Goal: Navigation & Orientation: Understand site structure

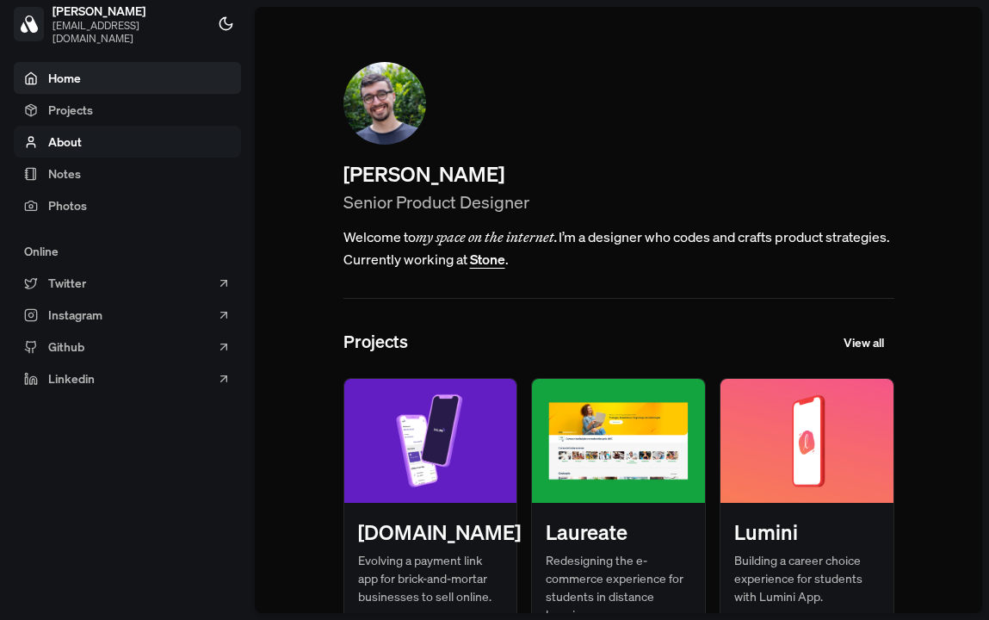
click at [100, 141] on link "About" at bounding box center [127, 142] width 227 height 32
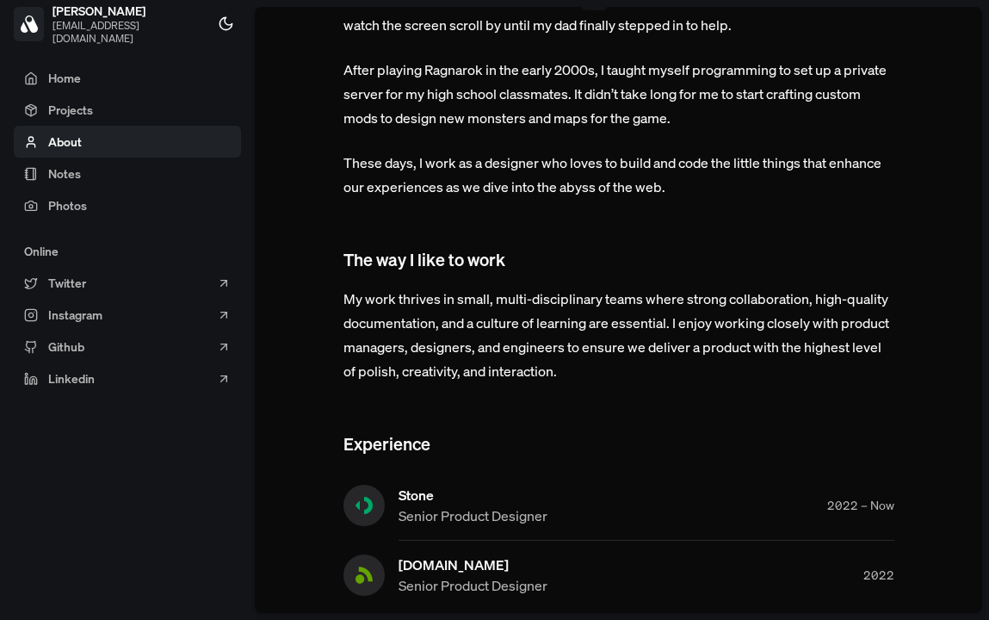
scroll to position [597, 0]
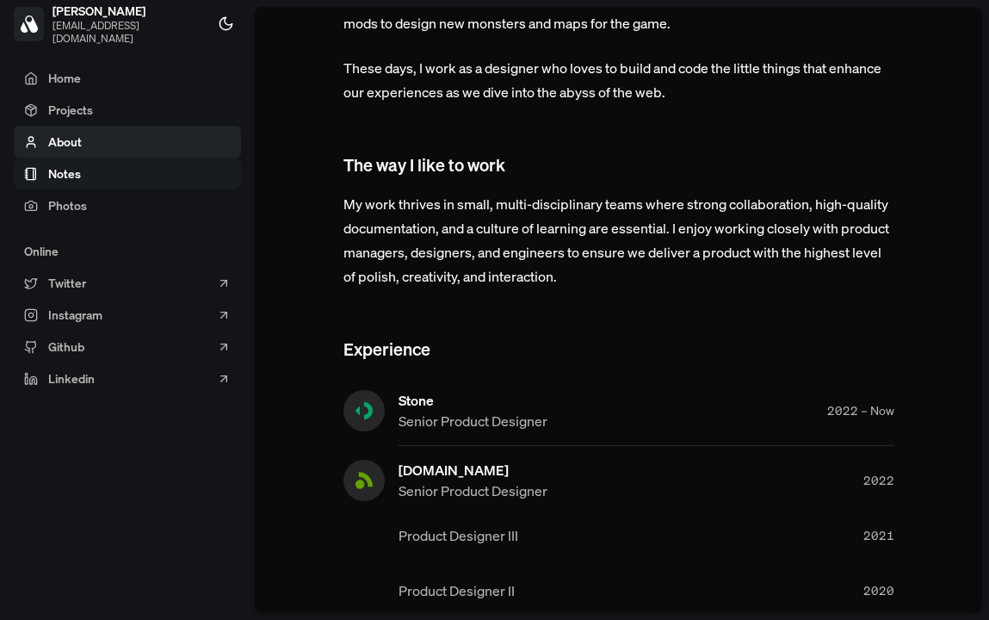
click at [119, 178] on link "Notes" at bounding box center [127, 174] width 227 height 32
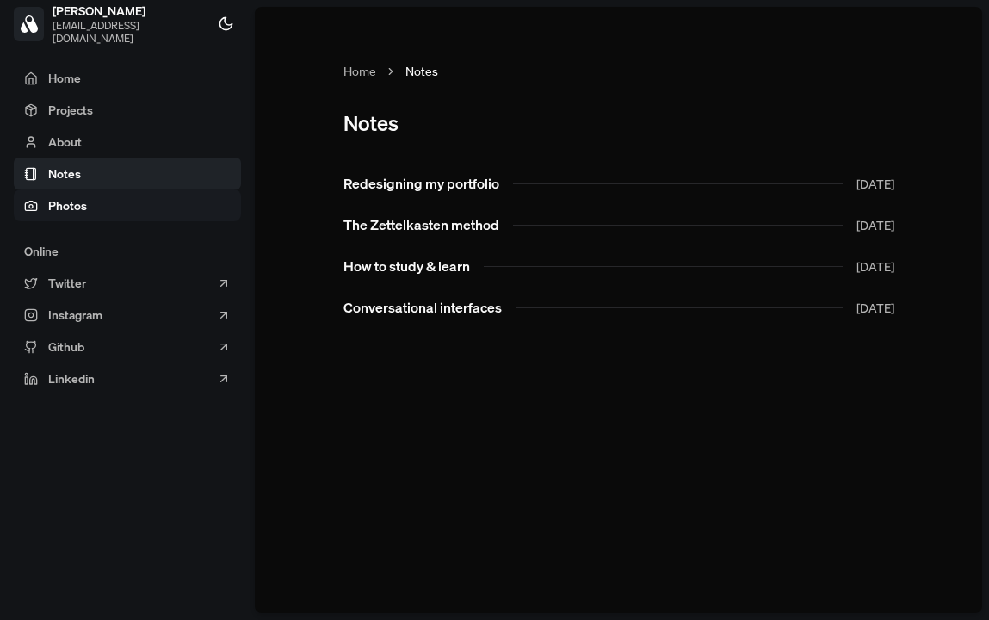
click at [108, 198] on link "Photos" at bounding box center [127, 205] width 227 height 32
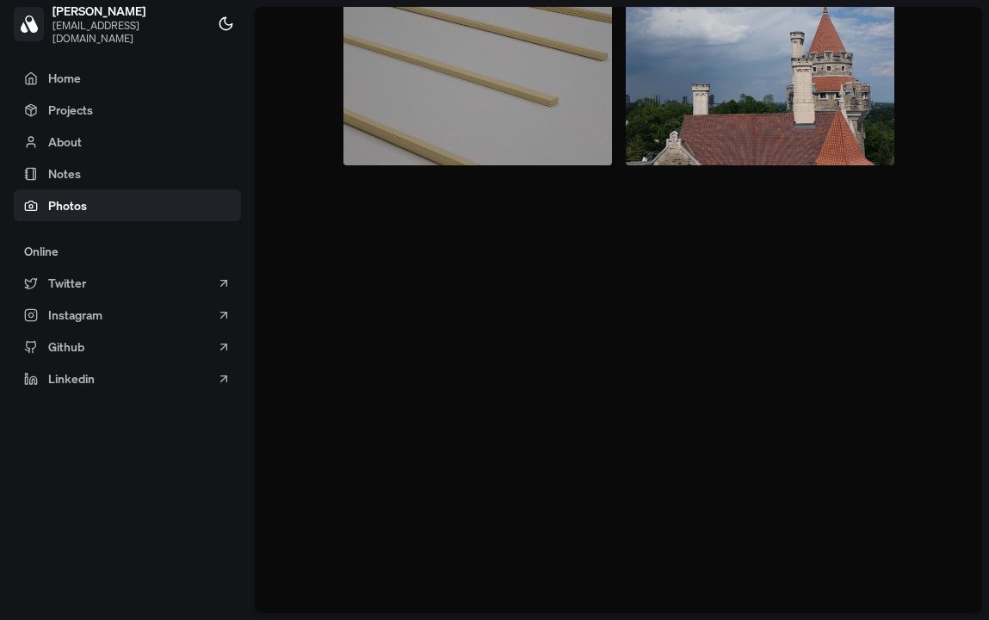
scroll to position [10568, 0]
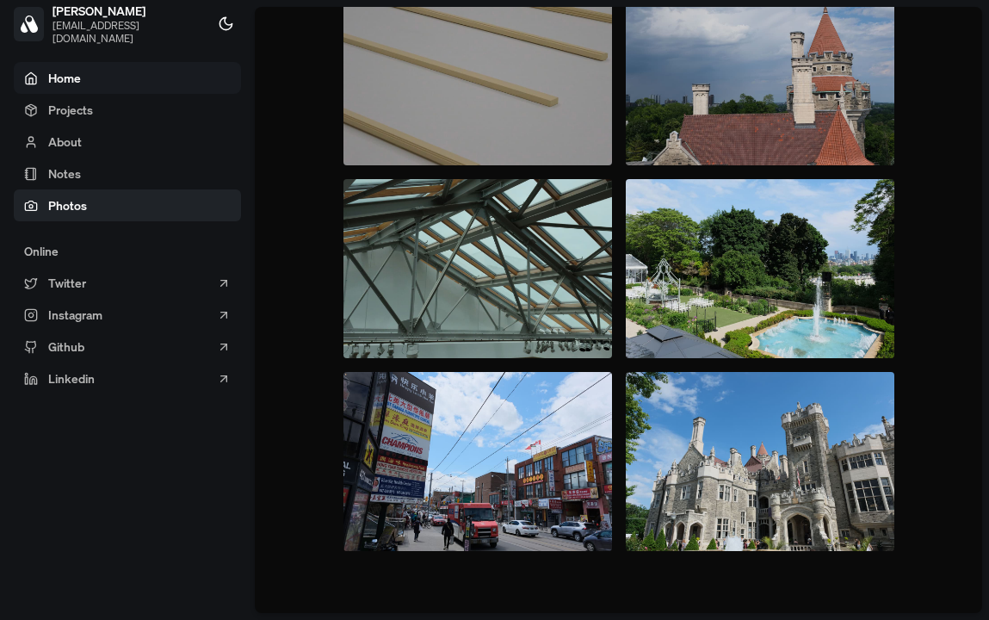
click at [102, 84] on link "Home" at bounding box center [127, 78] width 227 height 32
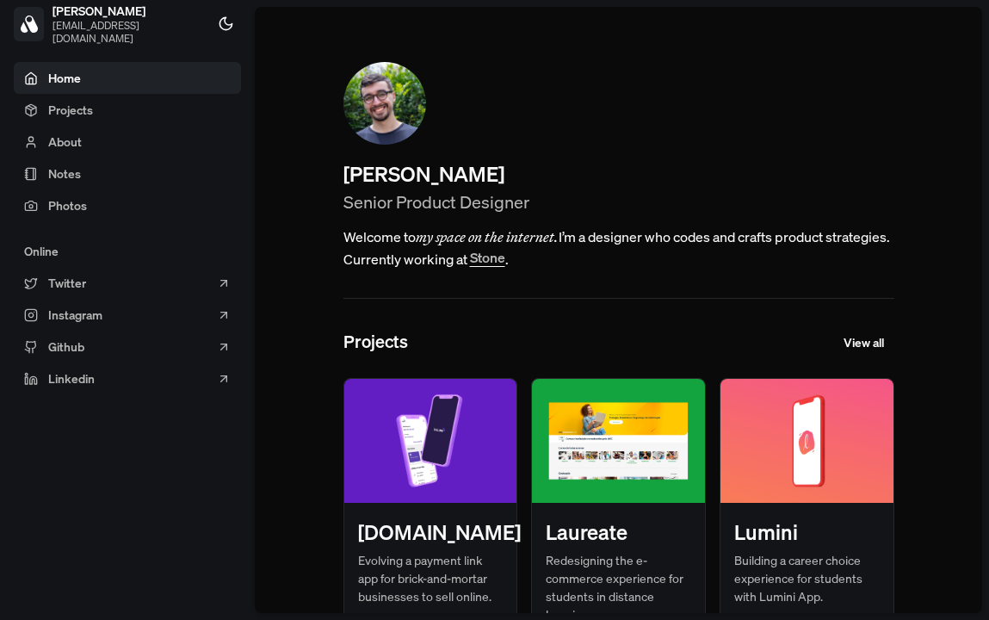
click at [506, 264] on button "Stone" at bounding box center [487, 258] width 35 height 14
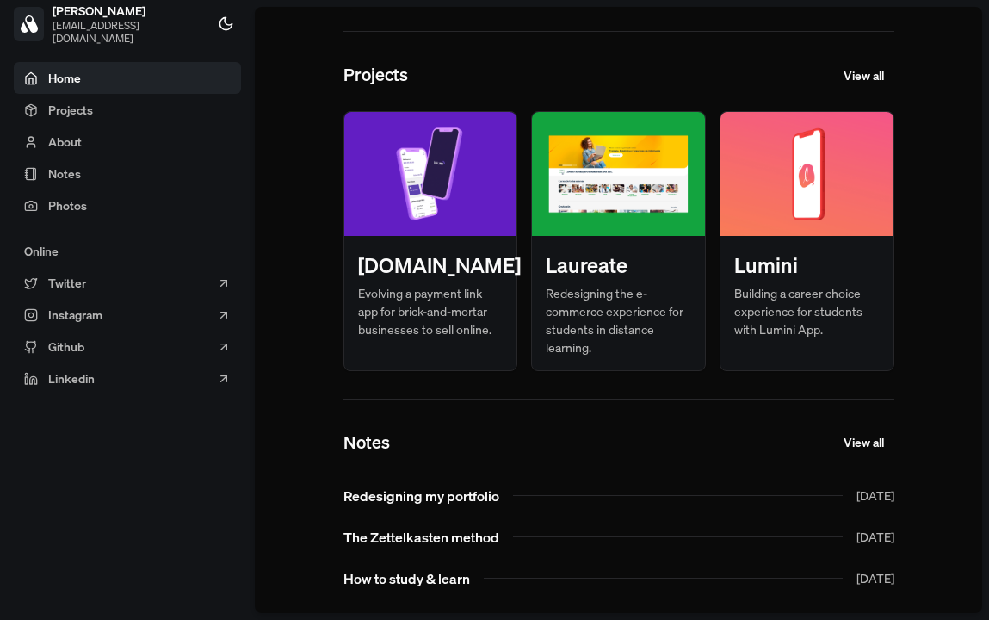
scroll to position [272, 0]
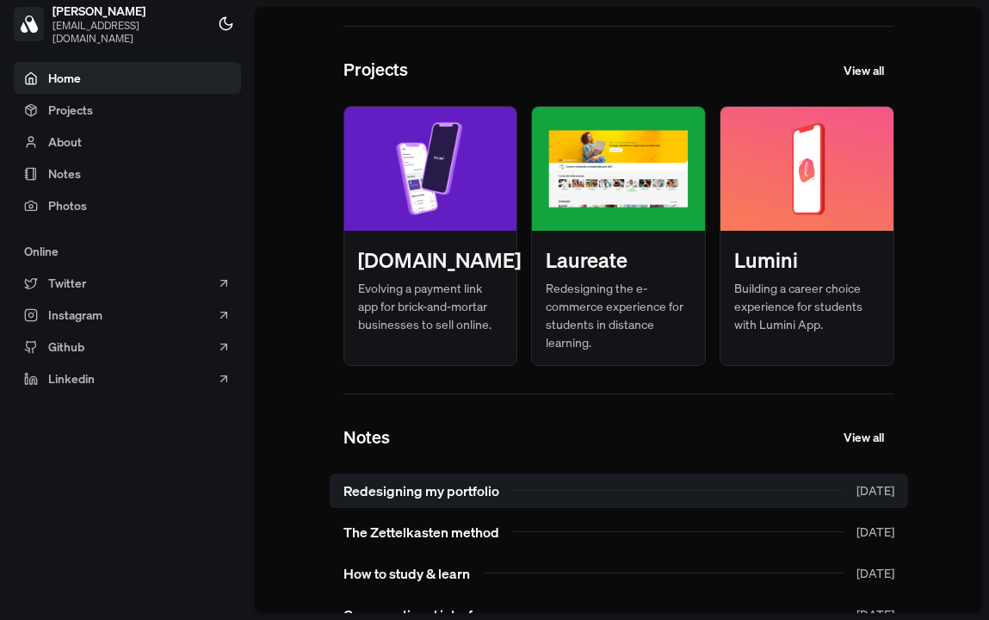
click at [431, 492] on link "Redesigning my portfolio Sep 2024" at bounding box center [619, 491] width 579 height 34
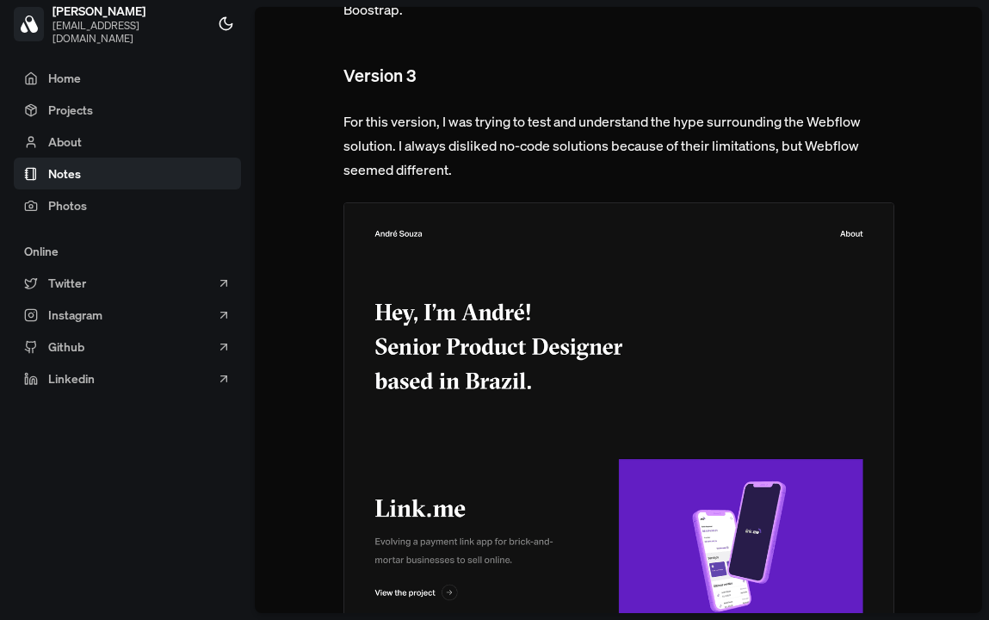
scroll to position [1253, 0]
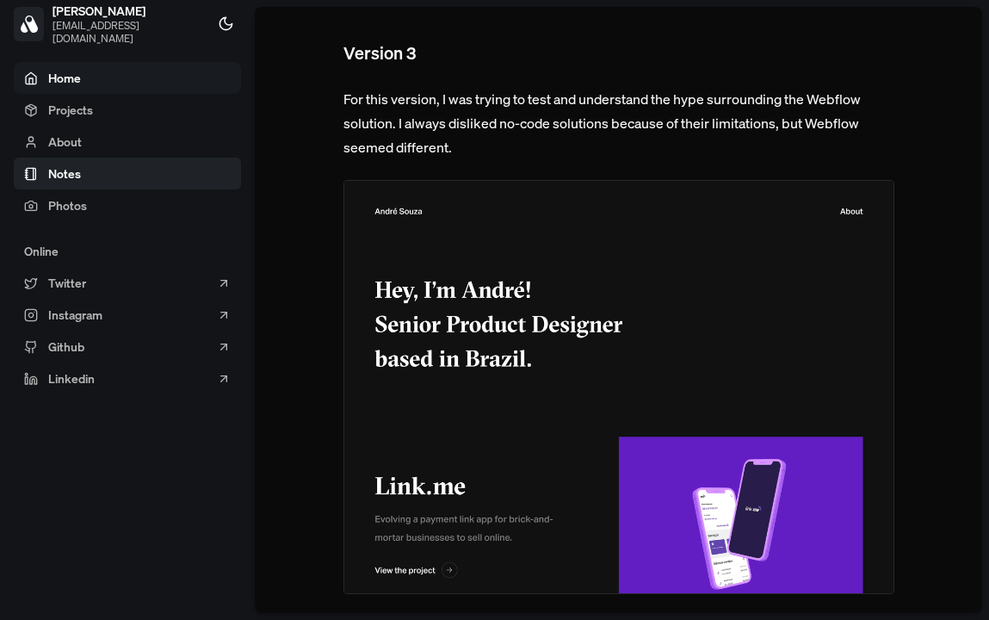
click at [109, 83] on link "Home" at bounding box center [127, 78] width 227 height 32
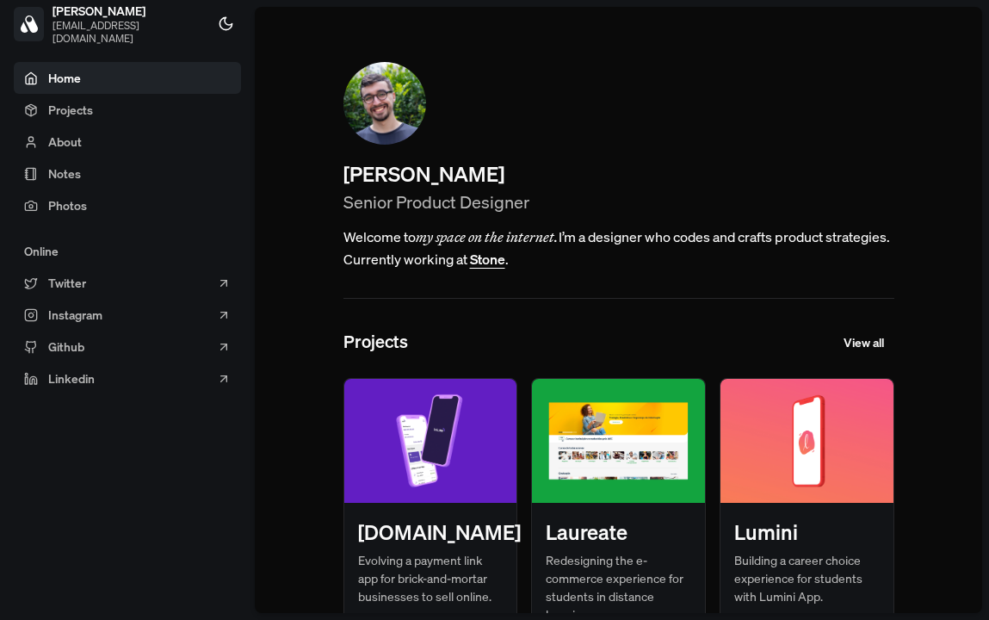
click at [406, 460] on img at bounding box center [430, 441] width 173 height 124
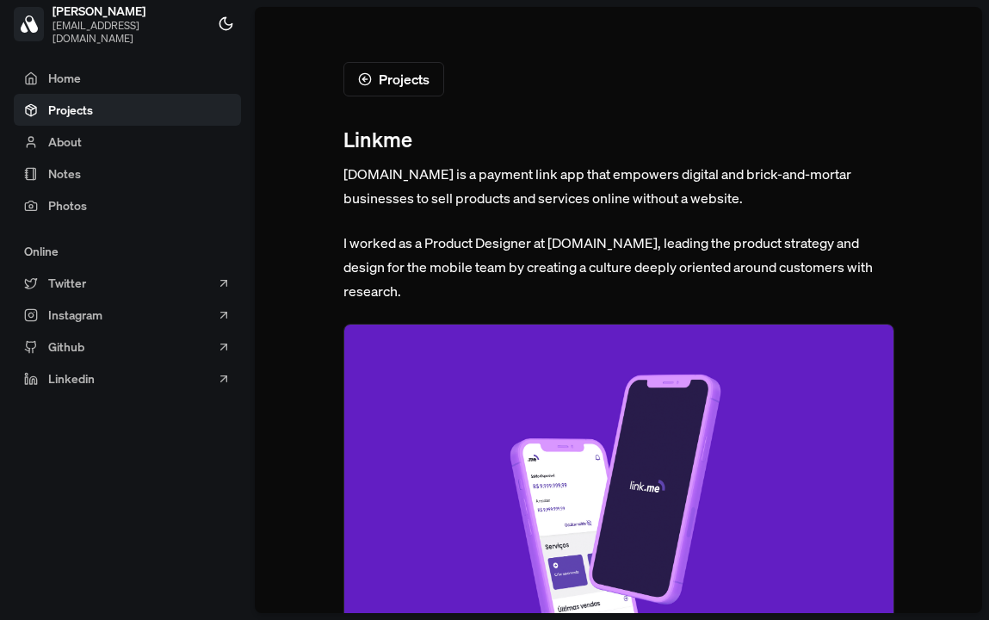
click at [99, 109] on span at bounding box center [127, 110] width 227 height 32
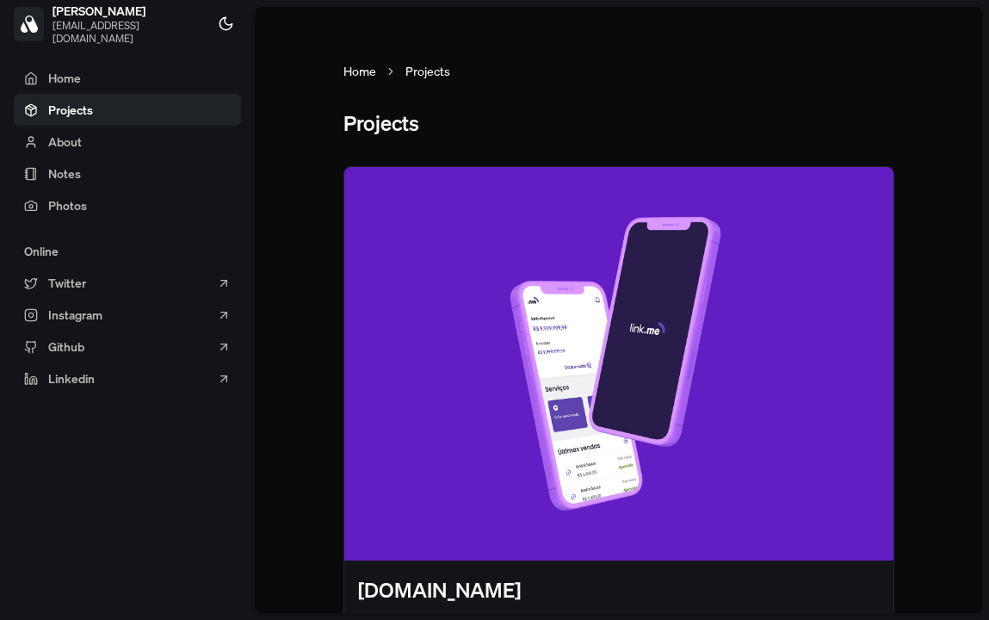
click at [359, 69] on link "Home" at bounding box center [360, 71] width 33 height 18
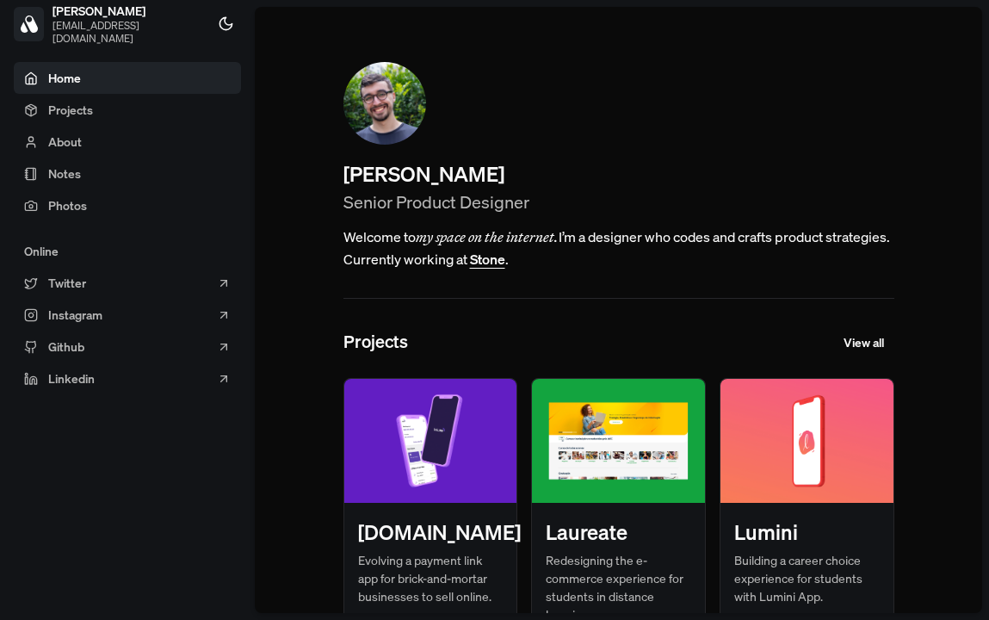
click at [602, 437] on img at bounding box center [618, 441] width 173 height 124
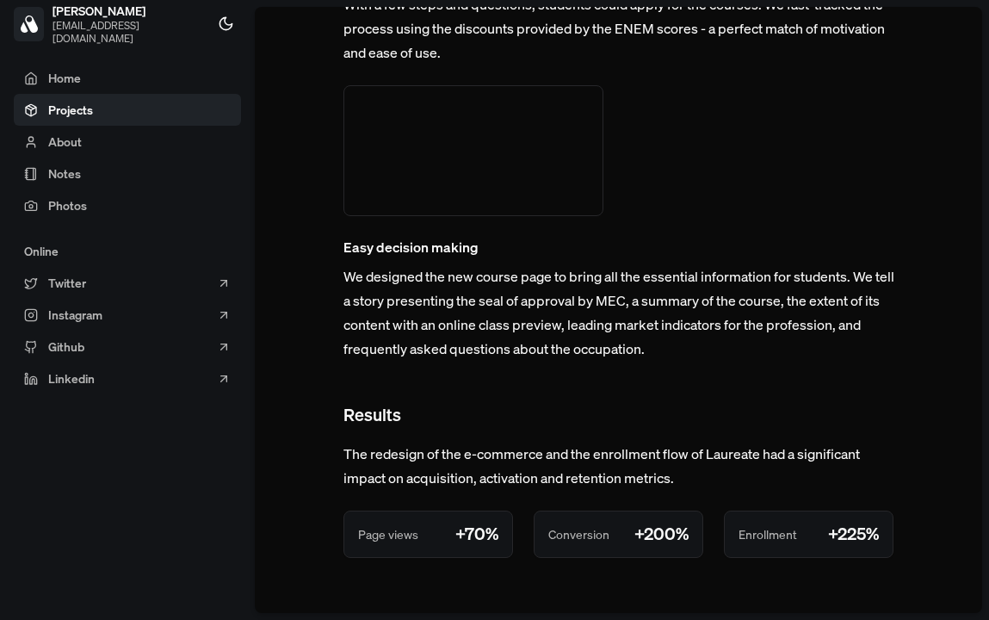
scroll to position [4445, 0]
